Goal: Task Accomplishment & Management: Use online tool/utility

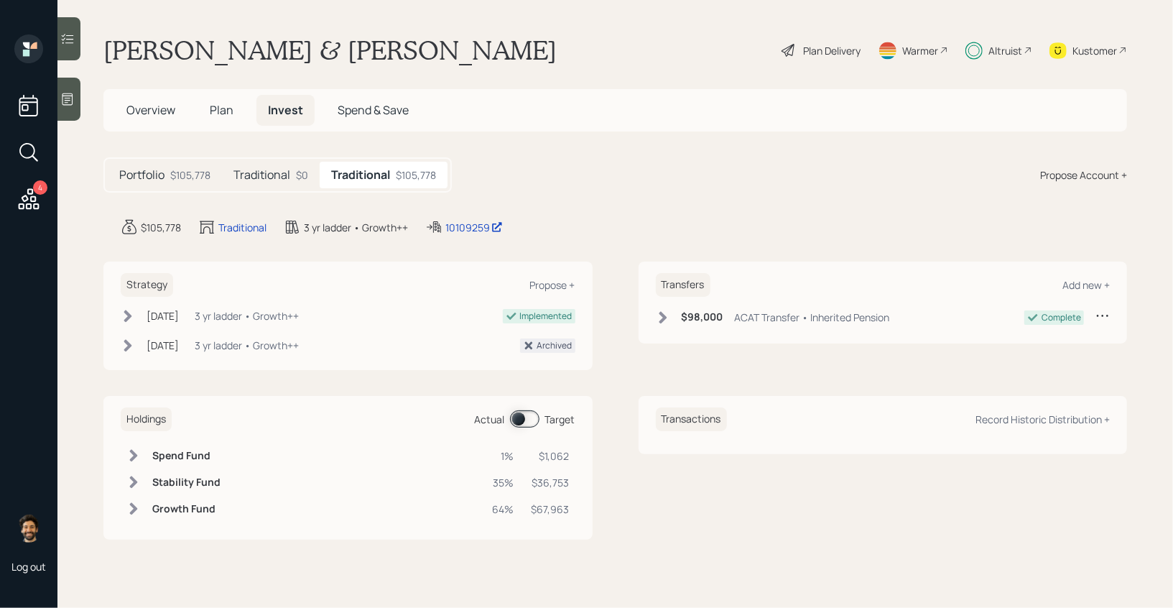
click at [991, 47] on div "Altruist" at bounding box center [1005, 50] width 34 height 15
click at [801, 41] on div "Plan Delivery" at bounding box center [821, 50] width 82 height 32
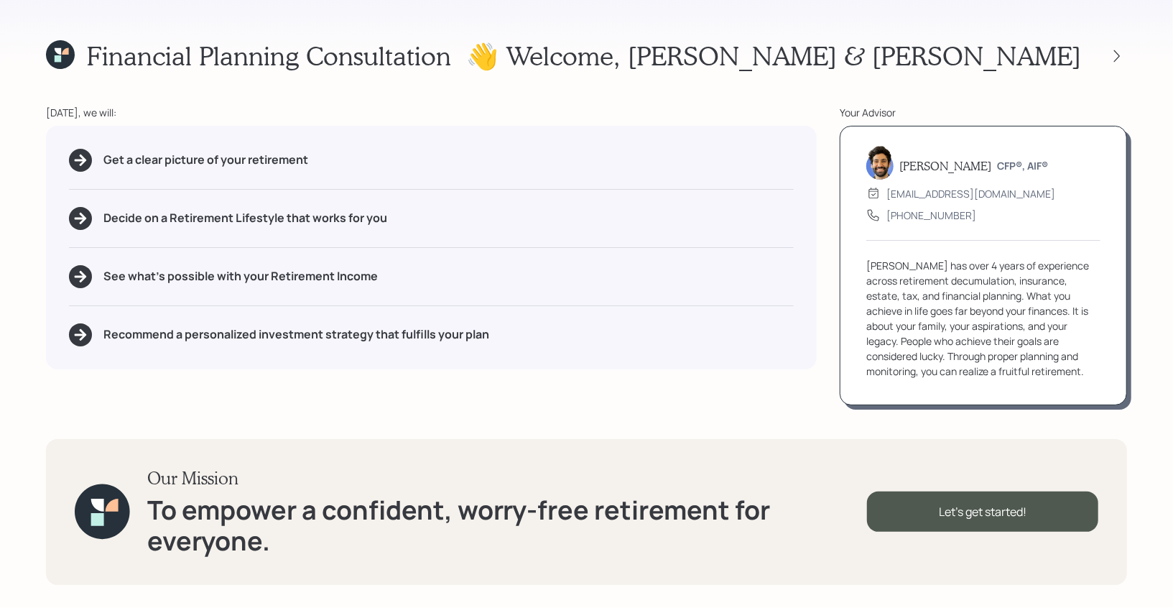
click at [1105, 54] on div at bounding box center [1104, 56] width 46 height 20
click at [1114, 55] on icon at bounding box center [1117, 56] width 14 height 14
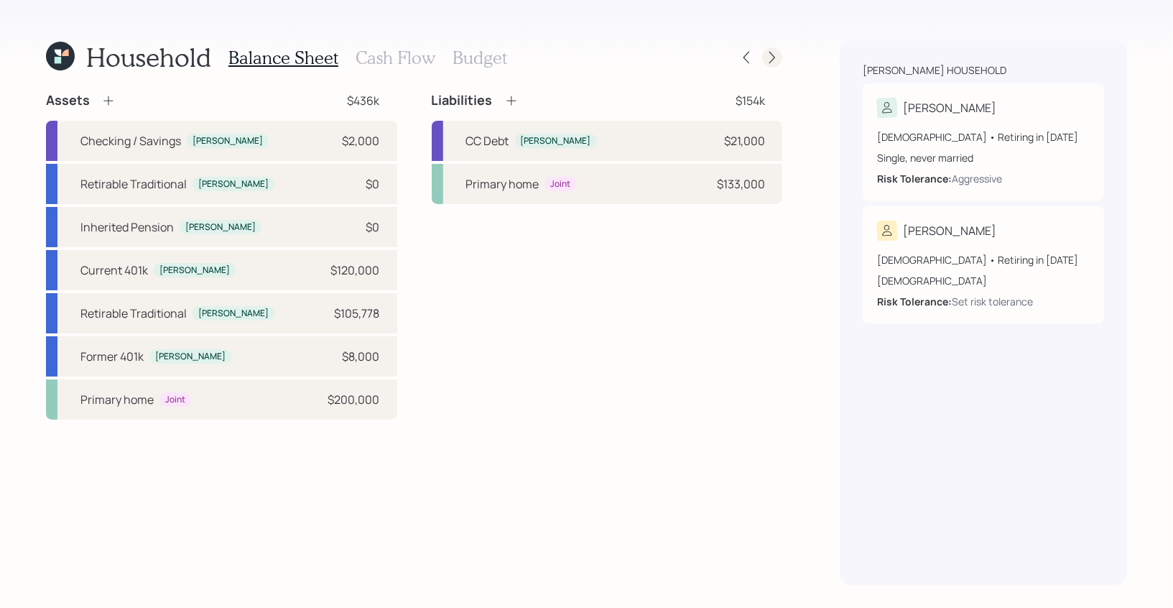
click at [773, 55] on icon at bounding box center [772, 58] width 6 height 12
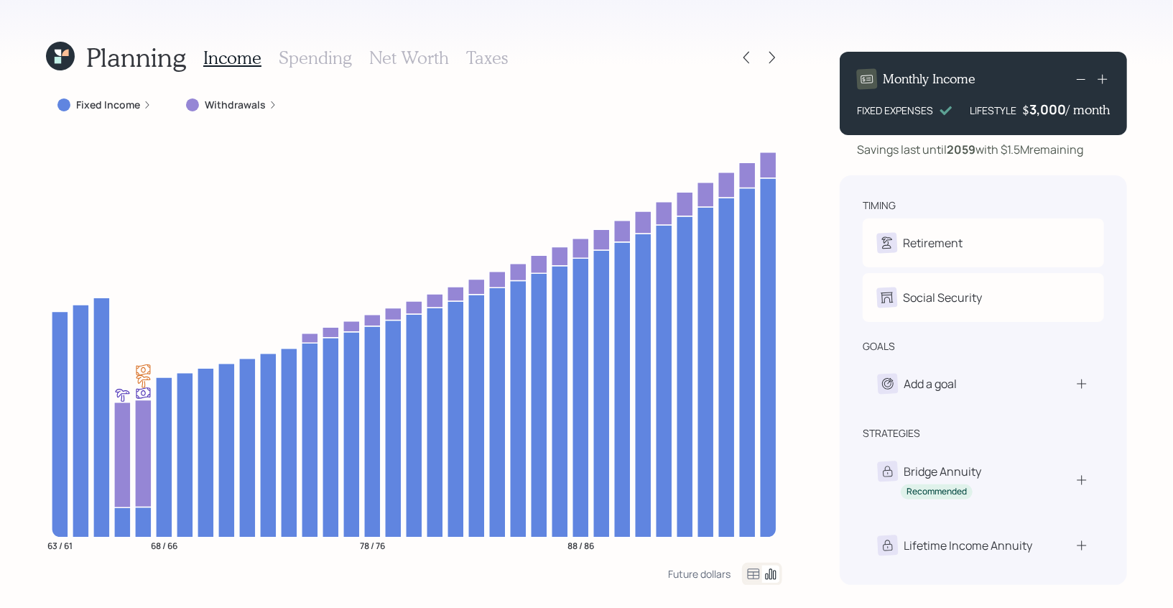
click at [751, 572] on icon at bounding box center [753, 573] width 17 height 17
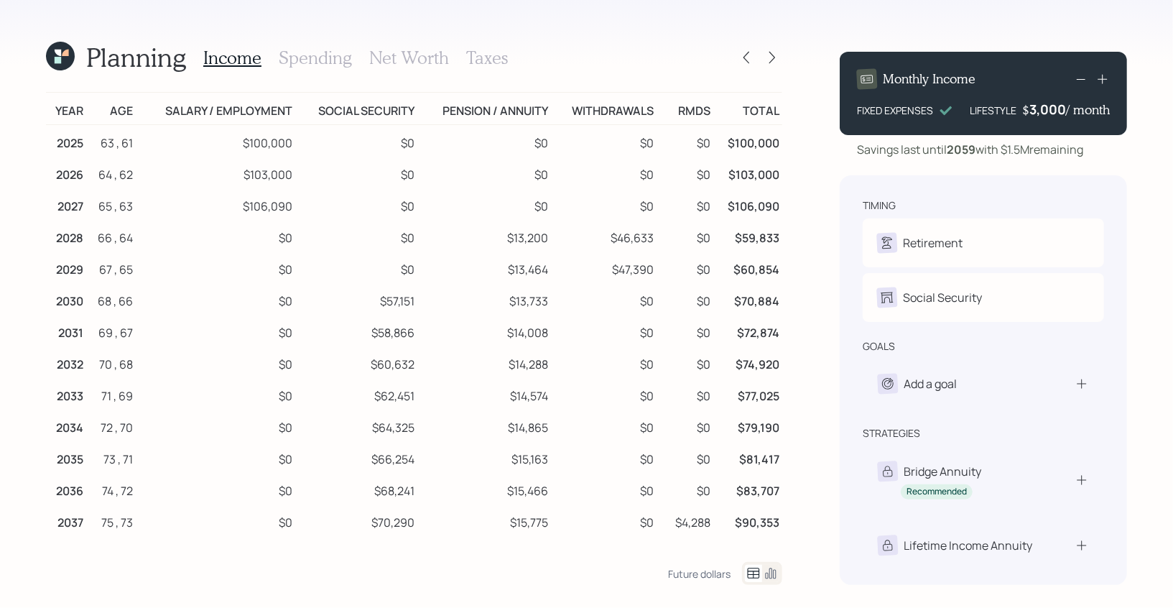
click at [751, 572] on icon at bounding box center [753, 572] width 17 height 17
click at [769, 569] on icon at bounding box center [771, 573] width 11 height 11
